Goal: Information Seeking & Learning: Learn about a topic

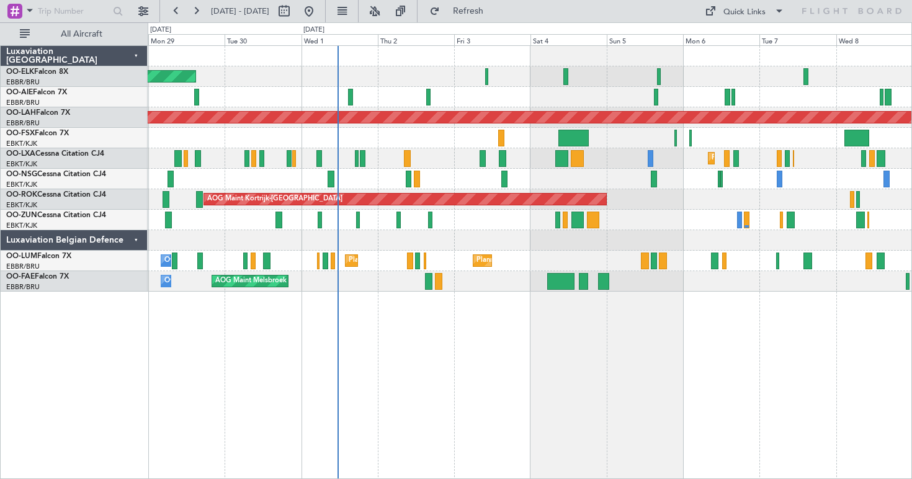
click at [111, 182] on div "Planned Maint Kortrijk-[GEOGRAPHIC_DATA] Planned Maint [GEOGRAPHIC_DATA] ([GEOG…" at bounding box center [456, 250] width 912 height 457
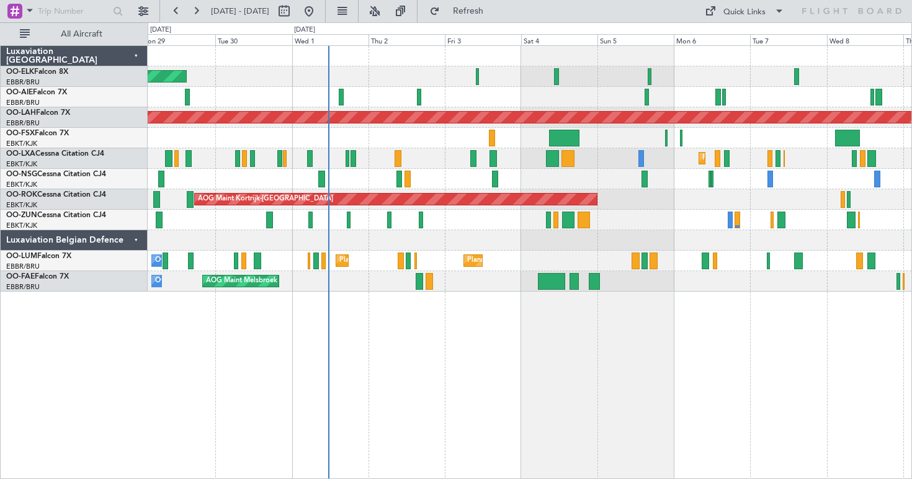
click at [435, 172] on div "Planned Maint [GEOGRAPHIC_DATA] ([GEOGRAPHIC_DATA])" at bounding box center [530, 179] width 764 height 20
click at [135, 242] on div "Luxaviation Belgian Defence" at bounding box center [74, 240] width 147 height 20
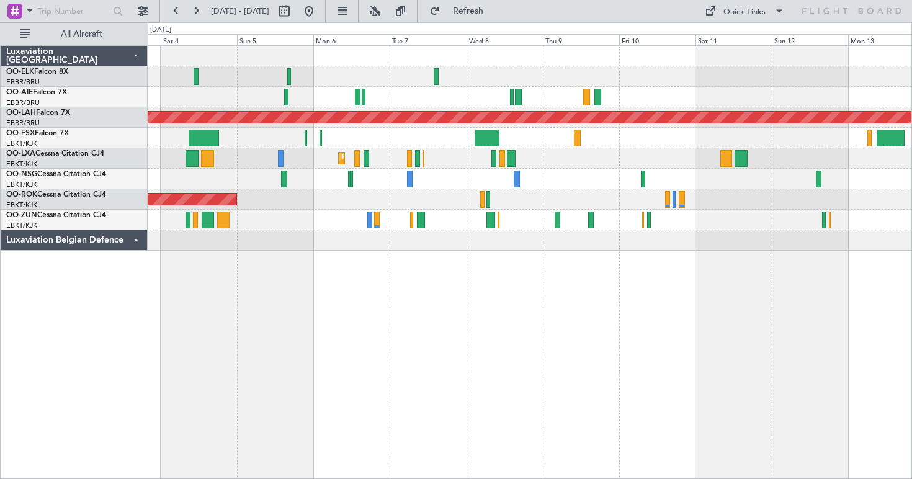
click at [512, 254] on div "Planned Maint [PERSON_NAME]-[GEOGRAPHIC_DATA][PERSON_NAME] ([GEOGRAPHIC_DATA][P…" at bounding box center [530, 262] width 764 height 434
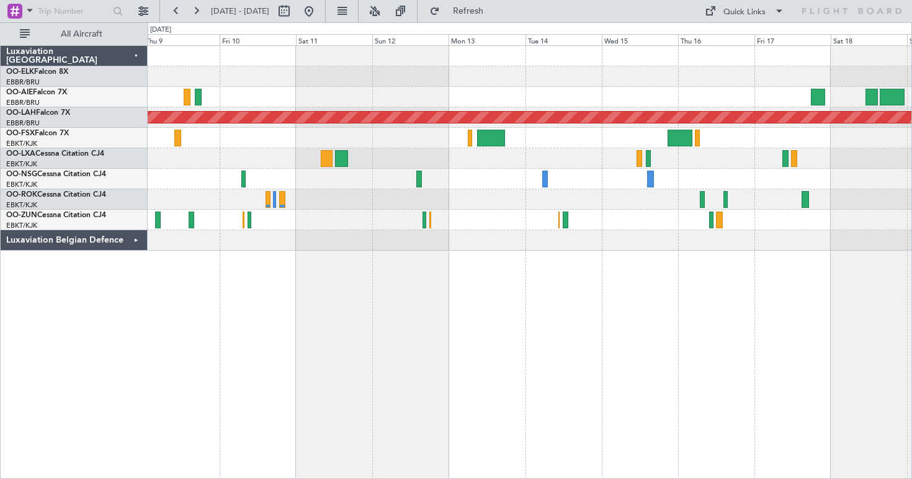
click at [439, 244] on div "Planned Maint [PERSON_NAME]-[GEOGRAPHIC_DATA][PERSON_NAME] ([GEOGRAPHIC_DATA][P…" at bounding box center [530, 148] width 764 height 205
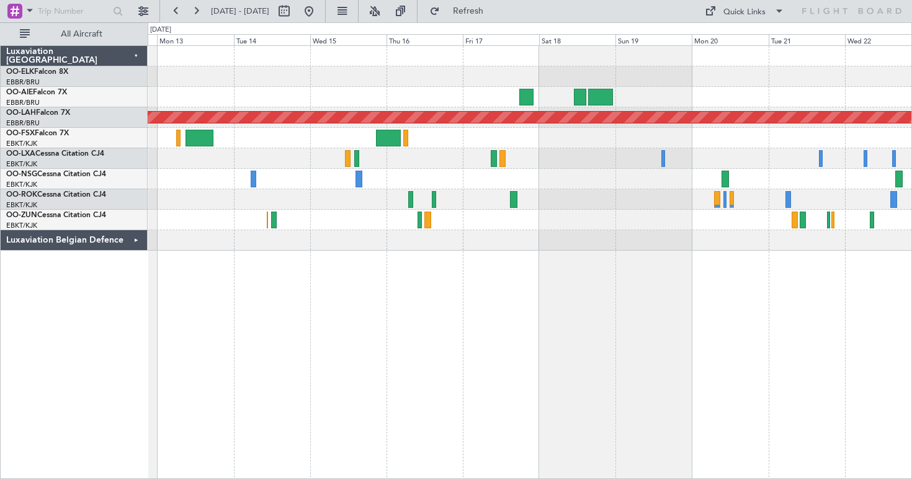
click at [470, 197] on div "Planned Maint [PERSON_NAME]-[GEOGRAPHIC_DATA][PERSON_NAME] ([GEOGRAPHIC_DATA][P…" at bounding box center [530, 148] width 764 height 205
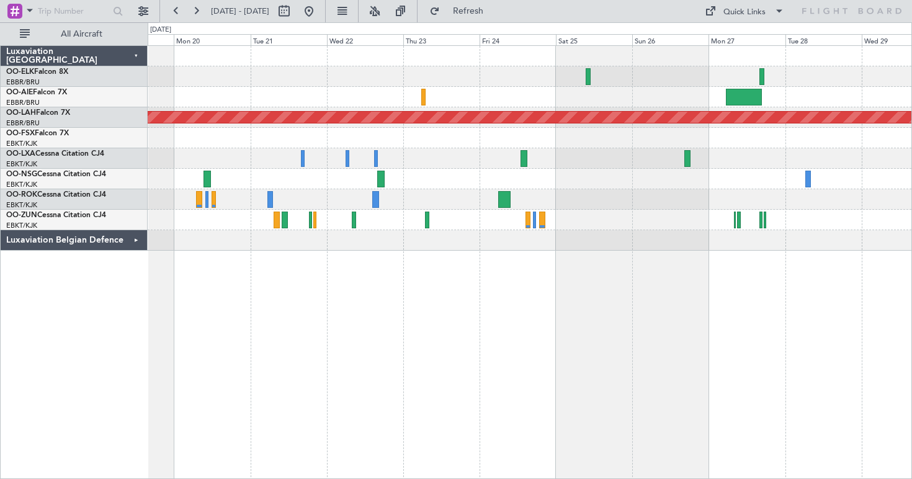
click at [291, 308] on div "Planned Maint [PERSON_NAME]-[GEOGRAPHIC_DATA][PERSON_NAME] ([GEOGRAPHIC_DATA][P…" at bounding box center [530, 262] width 764 height 434
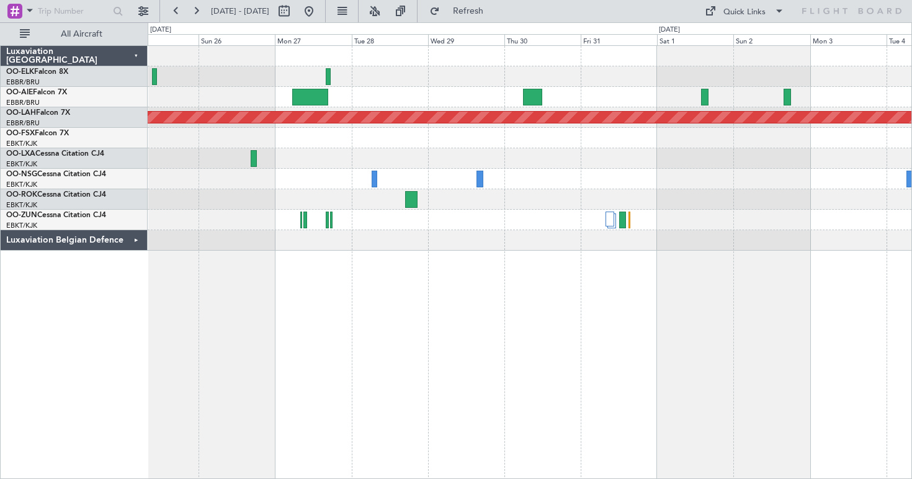
click at [122, 278] on div "Planned Maint [PERSON_NAME]-[GEOGRAPHIC_DATA][PERSON_NAME] ([GEOGRAPHIC_DATA][P…" at bounding box center [456, 250] width 912 height 457
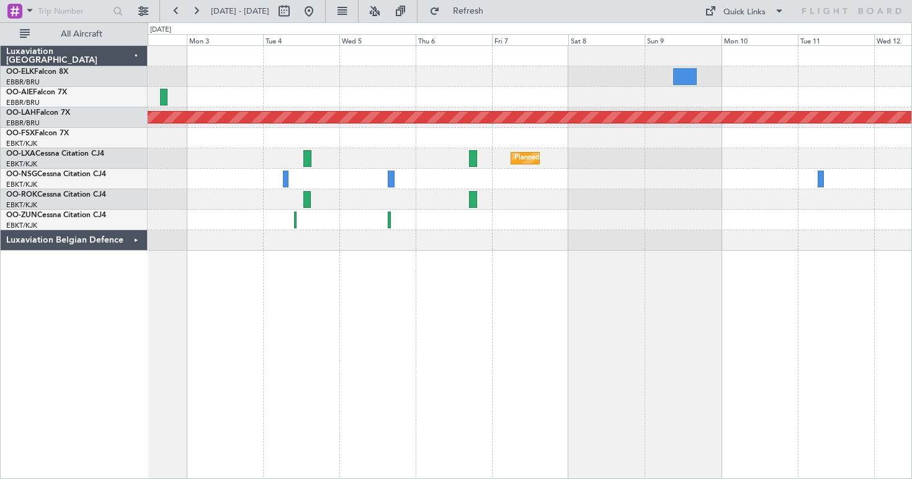
click at [380, 141] on div at bounding box center [530, 138] width 764 height 20
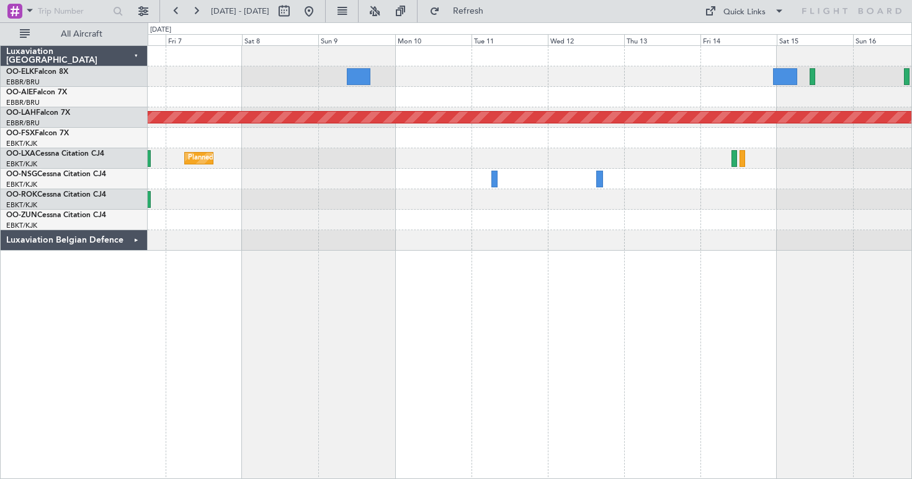
click at [230, 218] on div "Planned Maint [PERSON_NAME]-[GEOGRAPHIC_DATA][PERSON_NAME] ([GEOGRAPHIC_DATA][P…" at bounding box center [530, 148] width 764 height 205
